Goal: Information Seeking & Learning: Learn about a topic

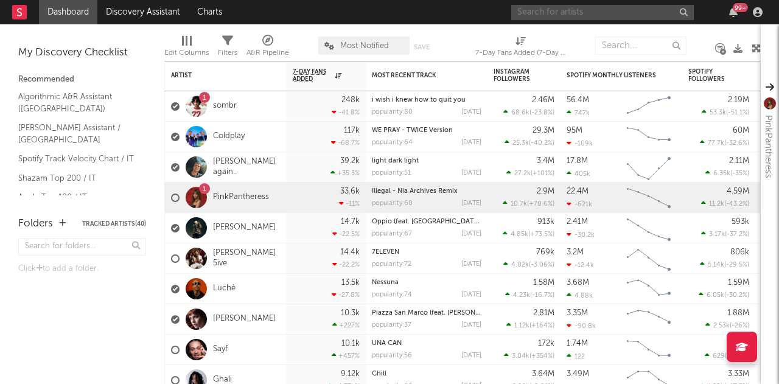
click at [617, 16] on input "text" at bounding box center [602, 12] width 182 height 15
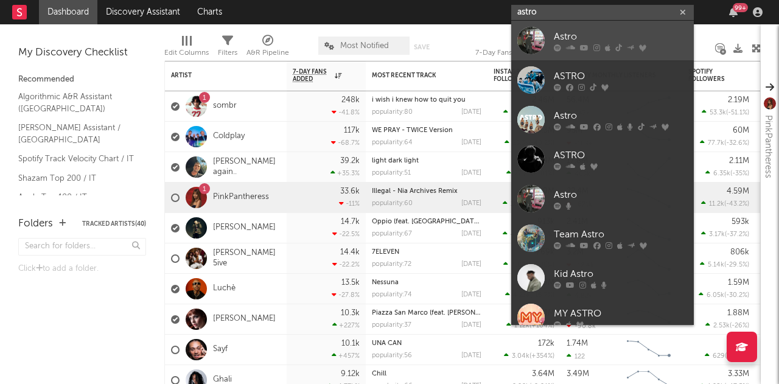
type input "astro"
click at [577, 32] on div "Astro" at bounding box center [621, 36] width 134 height 15
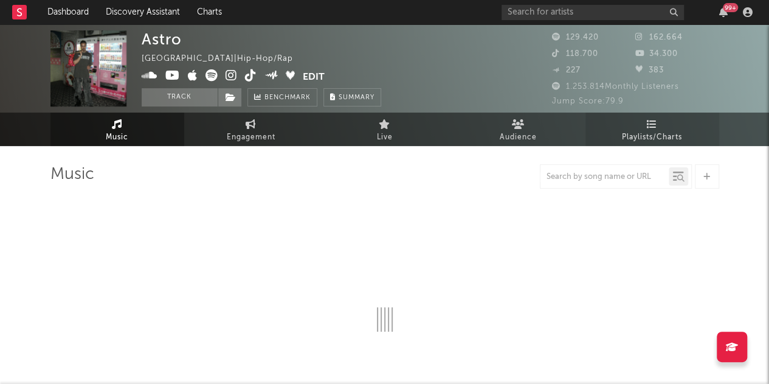
click at [658, 116] on link "Playlists/Charts" at bounding box center [653, 129] width 134 height 33
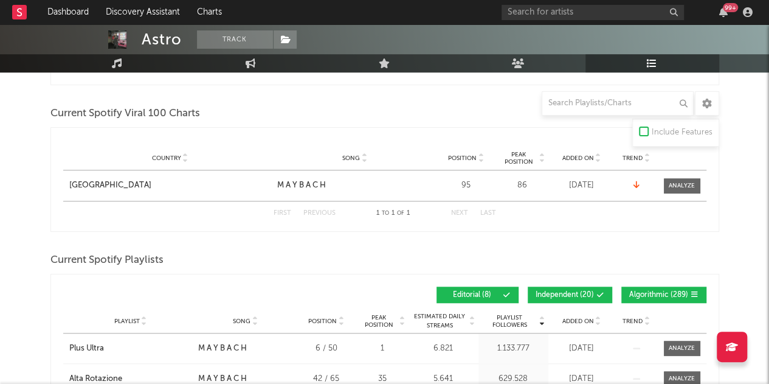
scroll to position [387, 0]
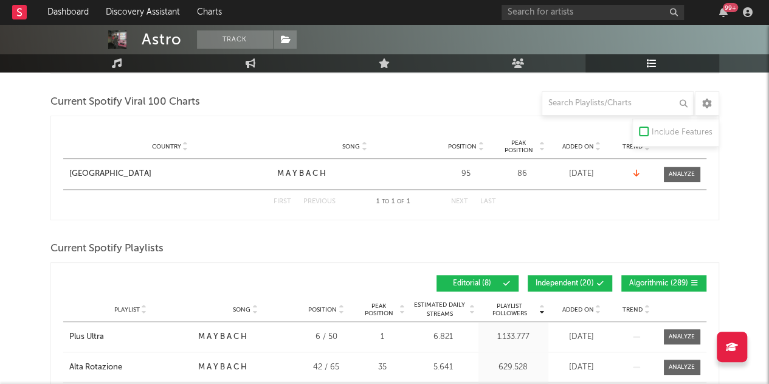
click at [588, 280] on span "Independent ( 20 )" at bounding box center [565, 283] width 58 height 7
click at [646, 269] on div "Playlist Followers Playlist Song Position Peak Position Playlist Followers Adde…" at bounding box center [385, 283] width 644 height 29
click at [646, 275] on button "Algorithmic ( 289 )" at bounding box center [664, 283] width 85 height 16
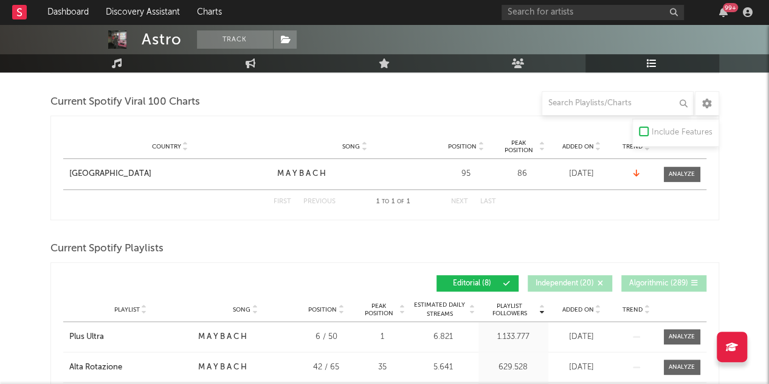
click at [584, 311] on div "Playlist City Song Position Peak Position Estimated Daily Streams Playlist Foll…" at bounding box center [385, 309] width 644 height 24
click at [586, 307] on span "Added On" at bounding box center [579, 309] width 32 height 7
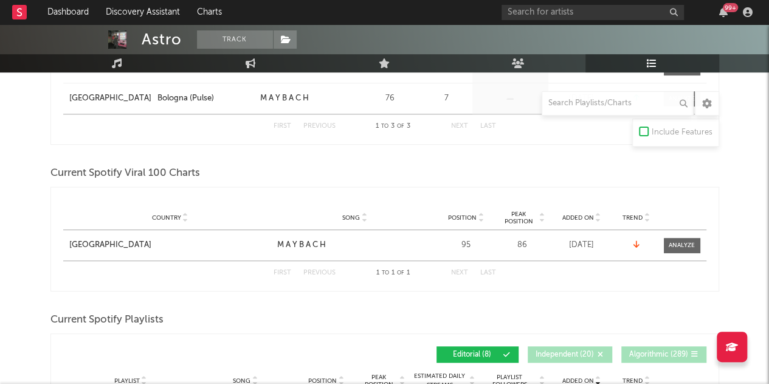
scroll to position [284, 0]
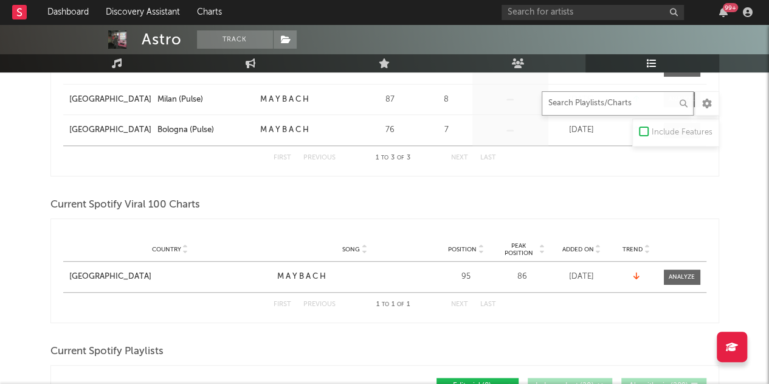
click at [633, 101] on input "text" at bounding box center [618, 103] width 152 height 24
click at [496, 153] on div "First Previous 1 to 3 of 3 Next Last" at bounding box center [385, 157] width 644 height 24
click at [529, 154] on div "First Previous 1 to 3 of 3 Next Last" at bounding box center [385, 157] width 644 height 24
